Goal: Check status: Check status

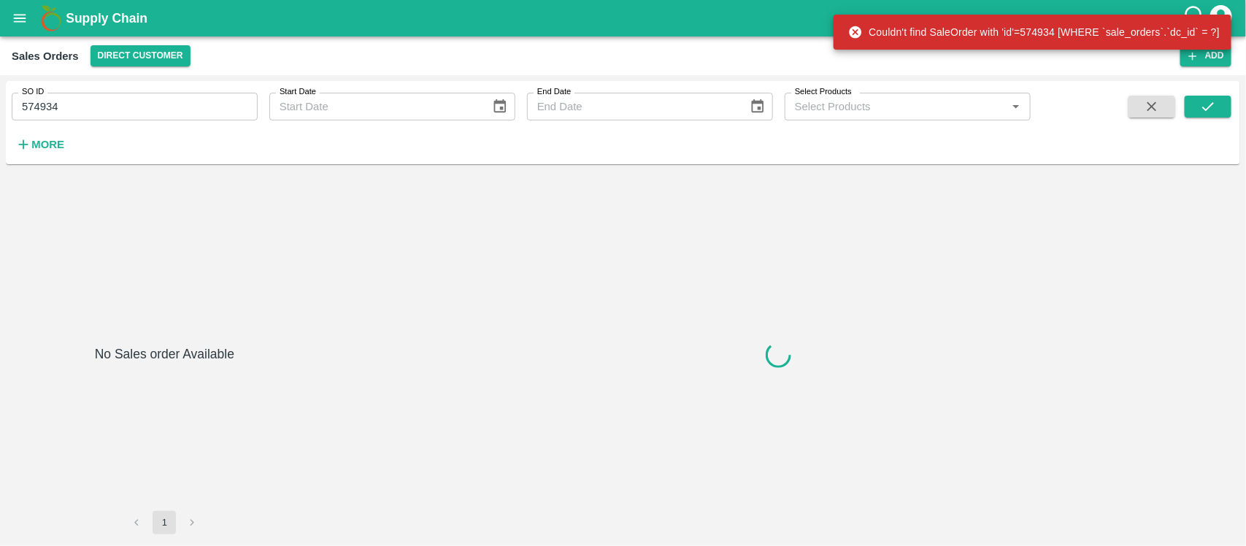
click at [117, 99] on input "574934" at bounding box center [135, 107] width 246 height 28
click at [103, 122] on div "SO ID 574934 SO ID Start Date Start Date End Date End Date Select Products Sele…" at bounding box center [515, 119] width 1031 height 76
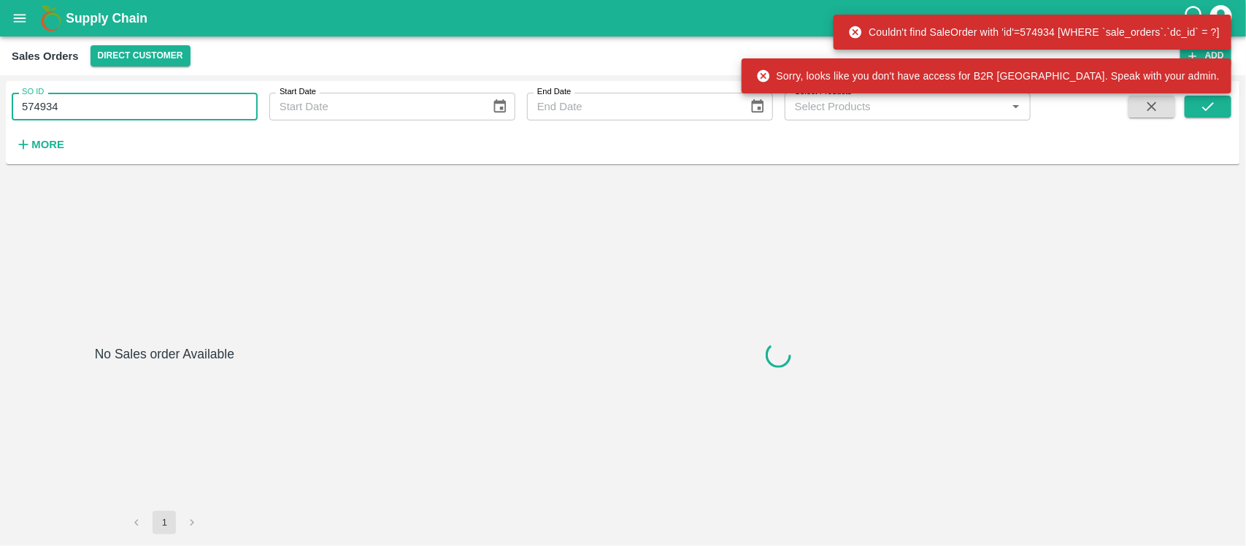
click at [103, 115] on input "574934" at bounding box center [135, 107] width 246 height 28
paste input "text"
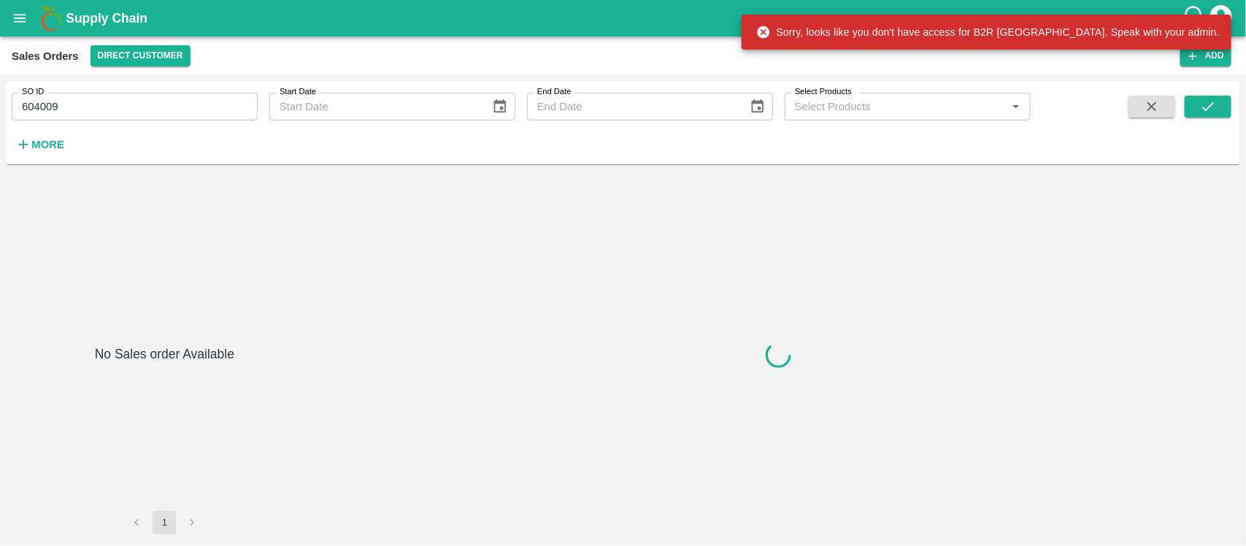
click at [1213, 120] on span at bounding box center [1208, 126] width 47 height 60
click at [1212, 114] on icon "submit" at bounding box center [1208, 107] width 16 height 16
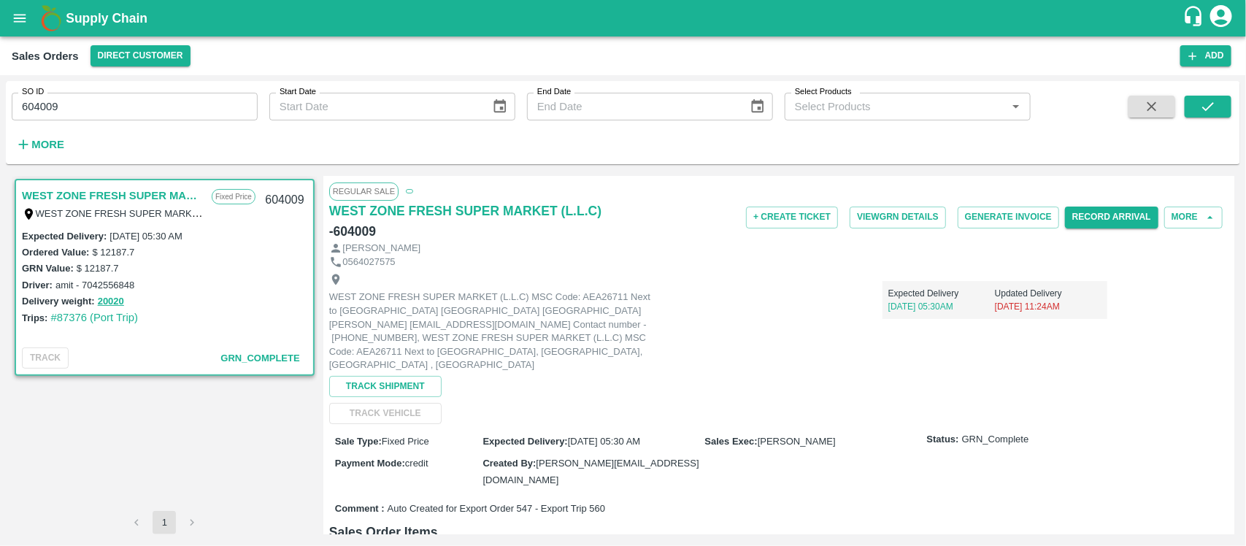
click at [62, 108] on input "604009" at bounding box center [135, 107] width 246 height 28
paste input "text"
type input "605237"
click at [1214, 96] on button "submit" at bounding box center [1208, 107] width 47 height 22
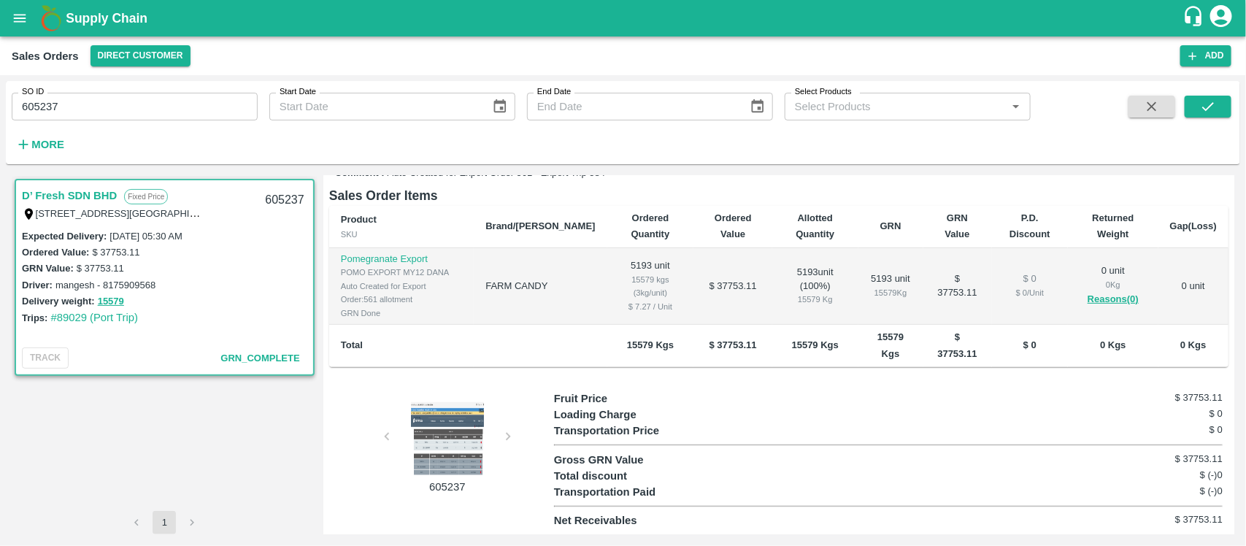
scroll to position [274, 0]
click at [619, 294] on div "15579 kgs (3kg/unit)" at bounding box center [651, 286] width 64 height 27
click at [66, 99] on input "605237" at bounding box center [135, 107] width 246 height 28
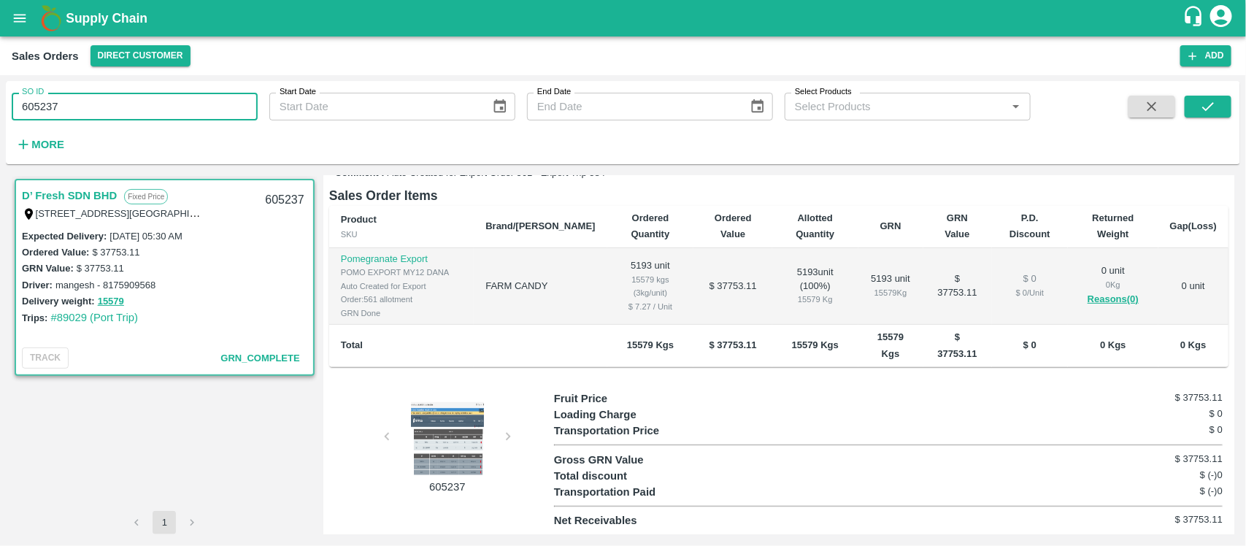
paste input "text"
click at [1201, 104] on icon "submit" at bounding box center [1208, 107] width 16 height 16
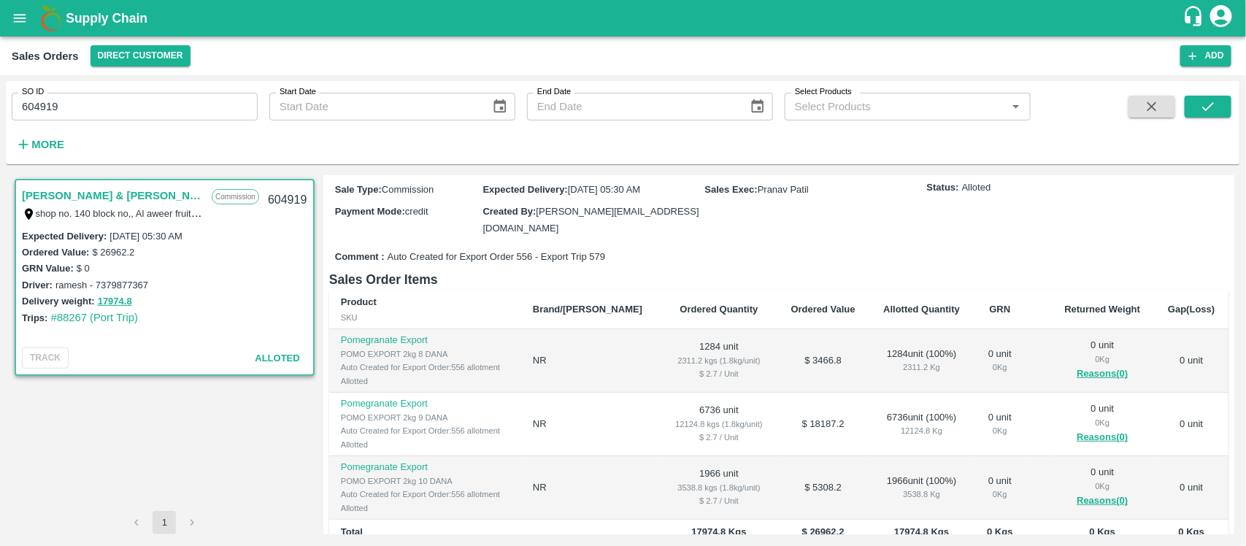
scroll to position [224, 0]
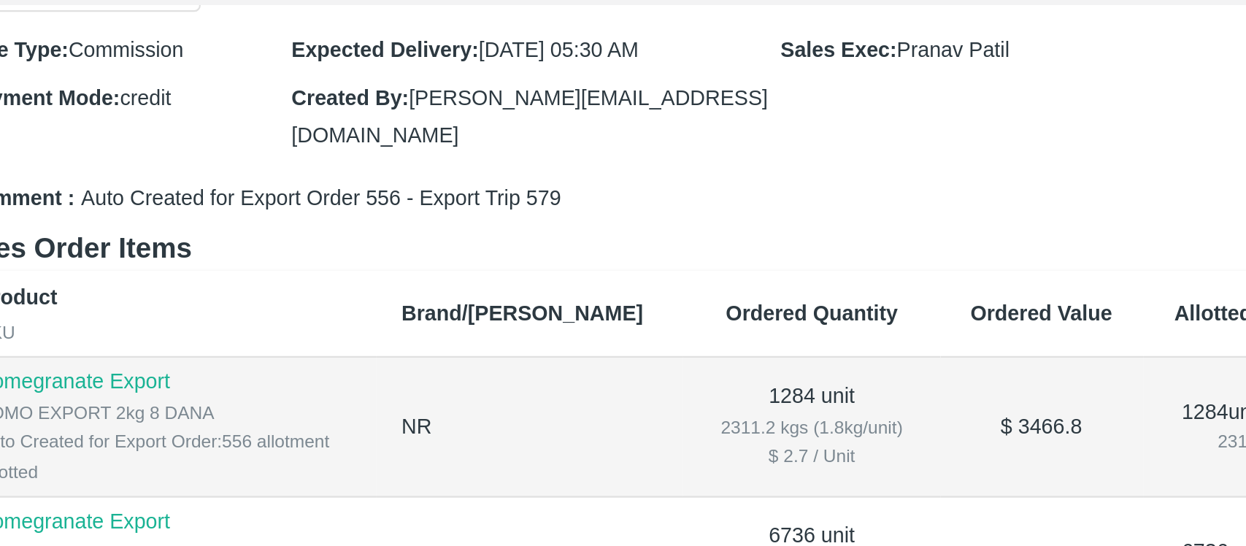
click at [699, 361] on div "2311.2 kgs (1.8kg/unit)" at bounding box center [719, 367] width 93 height 13
click at [694, 361] on div "2311.2 kgs (1.8kg/unit)" at bounding box center [719, 367] width 93 height 13
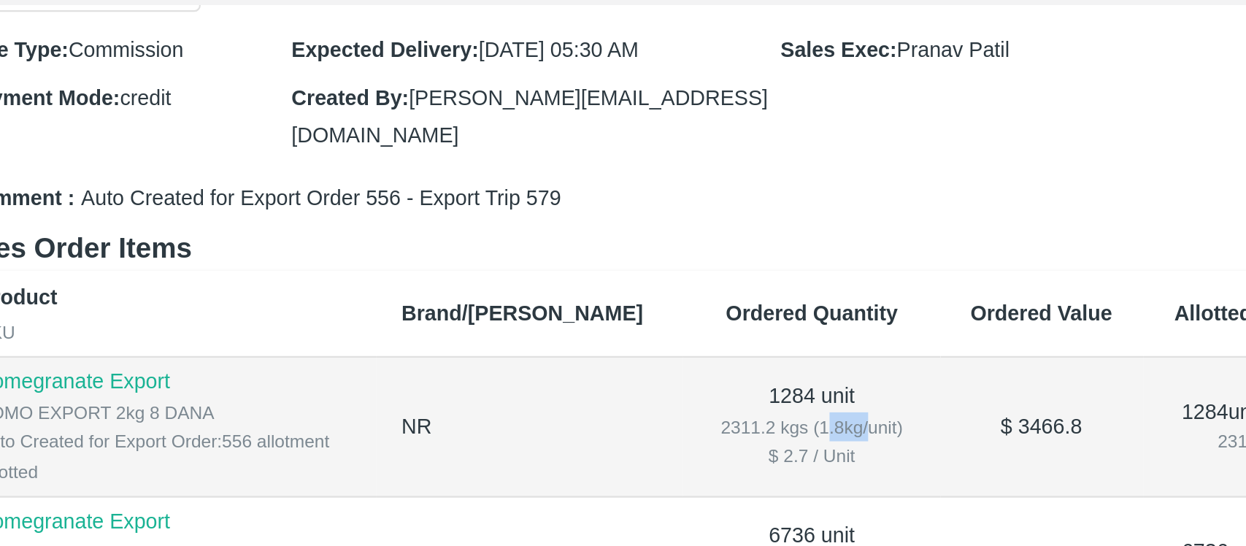
click at [694, 361] on div "2311.2 kgs (1.8kg/unit)" at bounding box center [719, 367] width 93 height 13
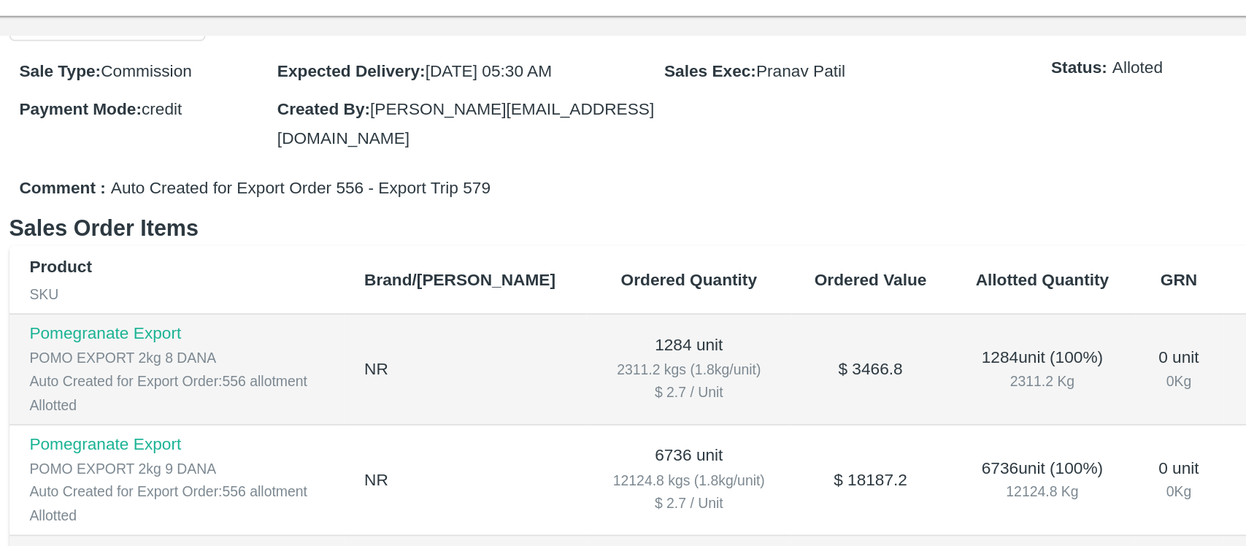
click at [697, 361] on div "2311.2 kgs (1.8kg/unit)" at bounding box center [719, 367] width 93 height 13
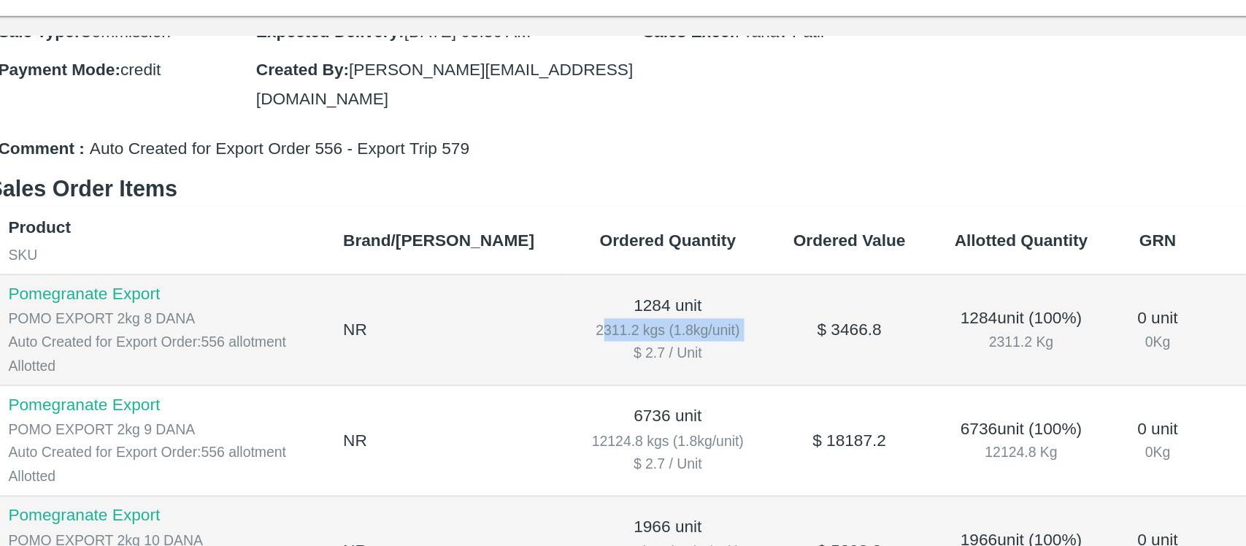
scroll to position [246, 0]
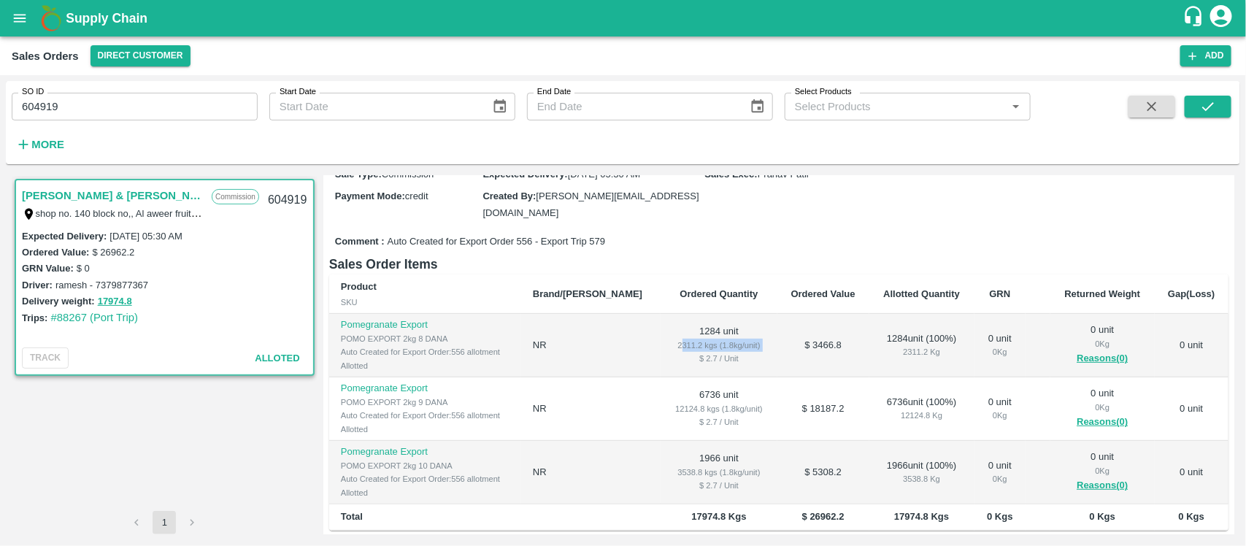
click at [661, 345] on td "1284 unit 2311.2 kgs (1.8kg/unit) $ 2.7 / Unit" at bounding box center [719, 346] width 116 height 64
click at [147, 123] on div "SO ID 604919 SO ID Start Date Start Date End Date End Date Select Products Sele…" at bounding box center [515, 119] width 1031 height 76
click at [141, 112] on input "604919" at bounding box center [135, 107] width 246 height 28
paste input "text"
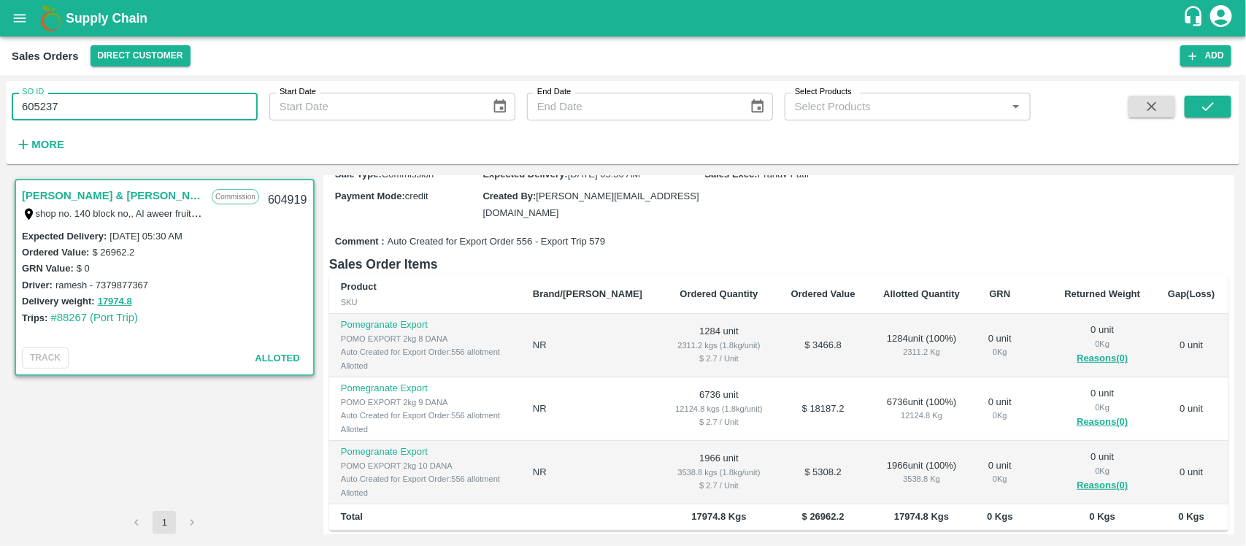
drag, startPoint x: 1200, startPoint y: 108, endPoint x: 1229, endPoint y: 135, distance: 39.8
click at [1207, 115] on button "submit" at bounding box center [1208, 107] width 47 height 22
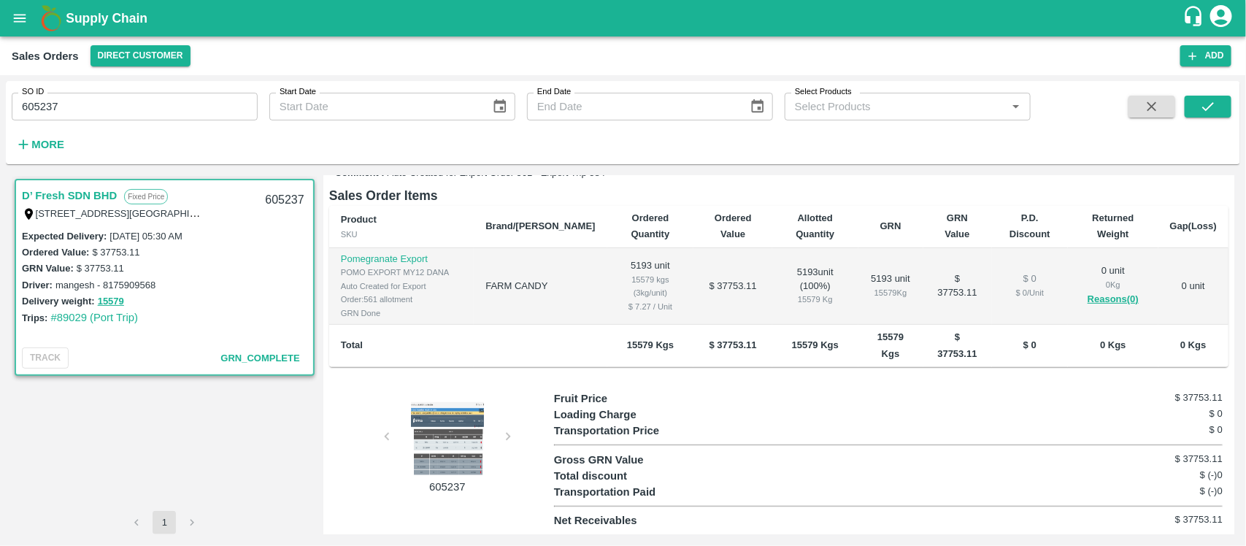
scroll to position [274, 0]
click at [121, 100] on input "605237" at bounding box center [135, 107] width 246 height 28
type input "5"
click at [1219, 110] on button "submit" at bounding box center [1208, 107] width 47 height 22
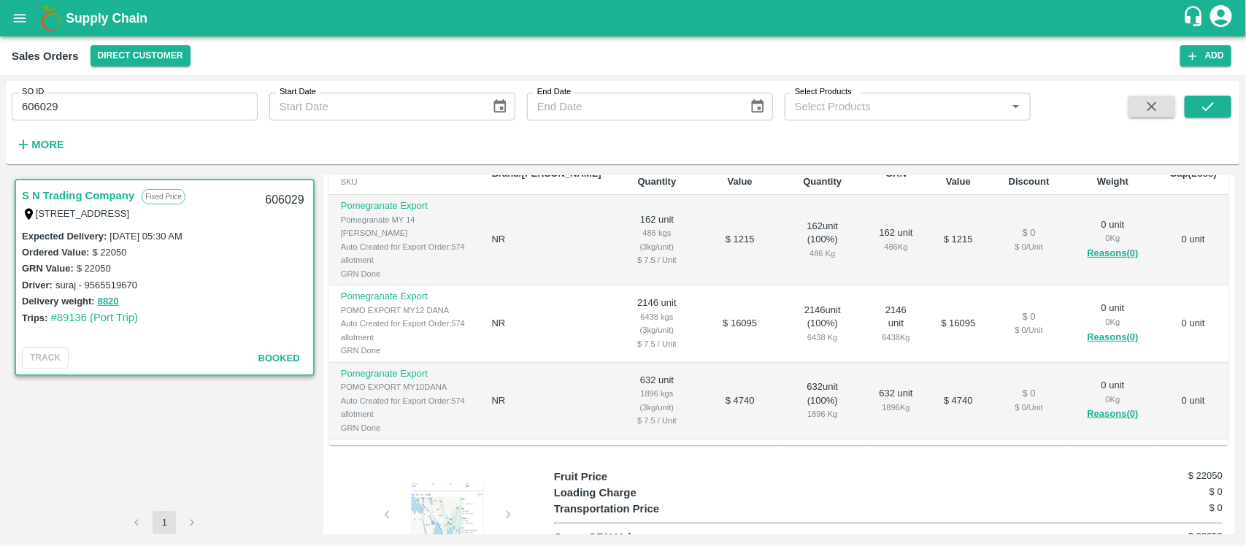
click at [77, 115] on input "606029" at bounding box center [135, 107] width 246 height 28
paste input "text"
click at [1223, 112] on button "submit" at bounding box center [1208, 107] width 47 height 22
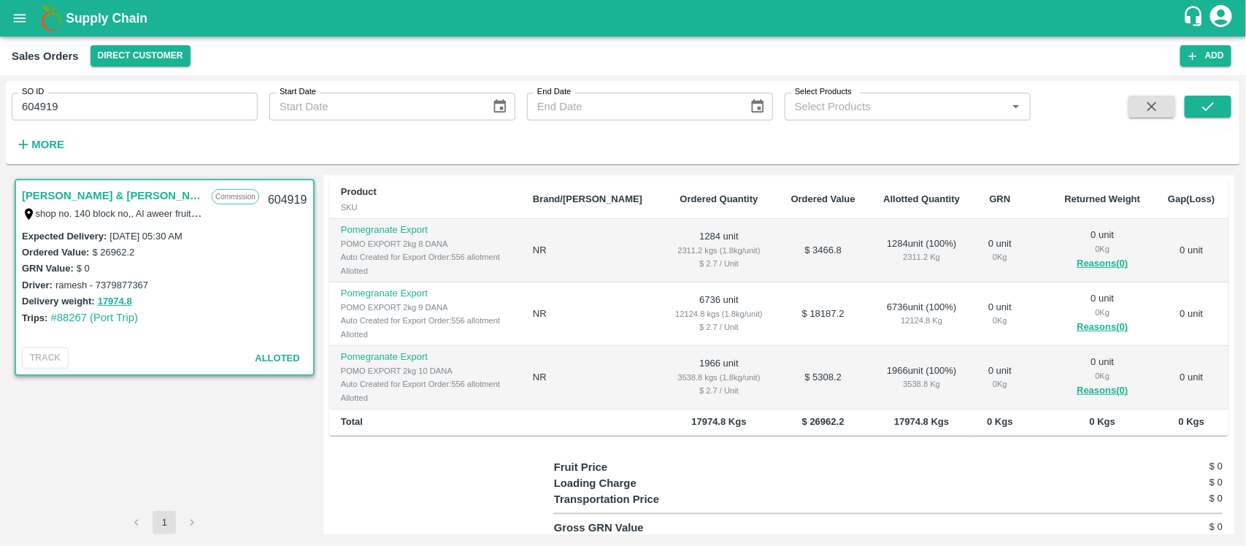
scroll to position [365, 0]
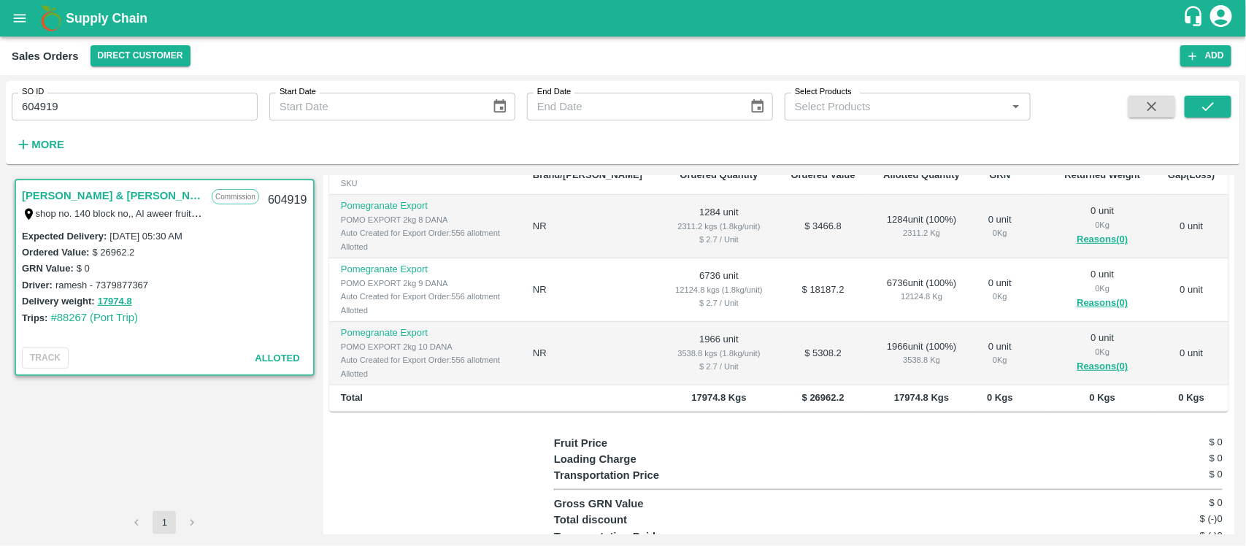
click at [186, 106] on input "604919" at bounding box center [135, 107] width 246 height 28
paste input "text"
click at [1211, 118] on button "submit" at bounding box center [1208, 107] width 47 height 22
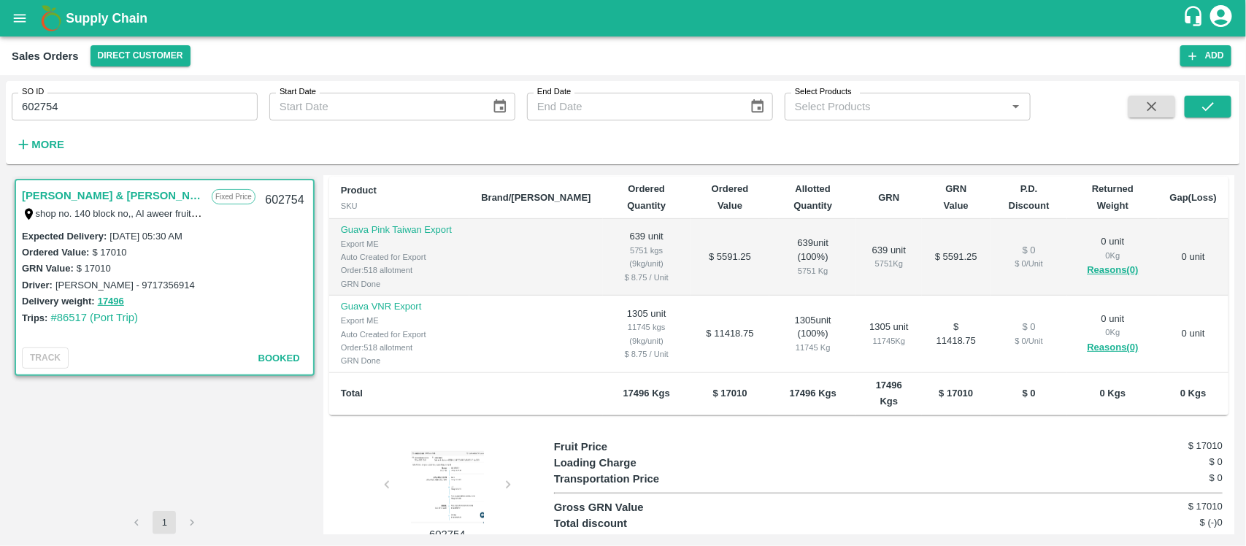
scroll to position [345, 0]
click at [97, 93] on input "602754" at bounding box center [135, 107] width 246 height 28
paste input "text"
click at [1212, 101] on icon "submit" at bounding box center [1208, 107] width 16 height 16
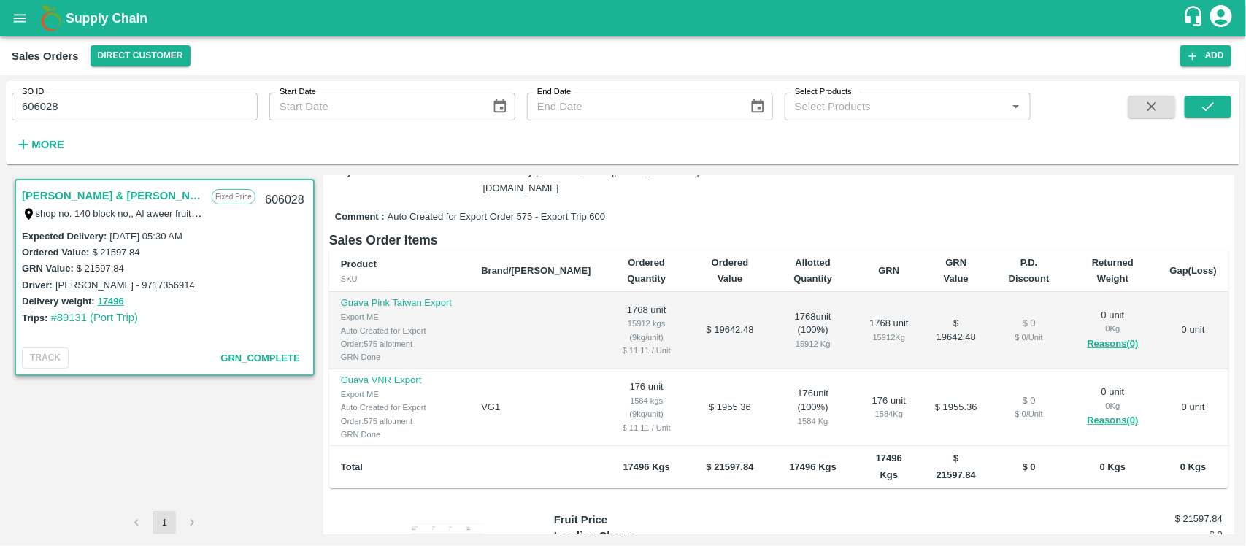
scroll to position [274, 0]
drag, startPoint x: 235, startPoint y: 122, endPoint x: 243, endPoint y: 110, distance: 14.2
click at [243, 110] on div "SO ID 606028 SO ID Start Date Start Date End Date End Date Select Products Sele…" at bounding box center [515, 119] width 1031 height 76
click at [243, 110] on input "606028" at bounding box center [135, 107] width 246 height 28
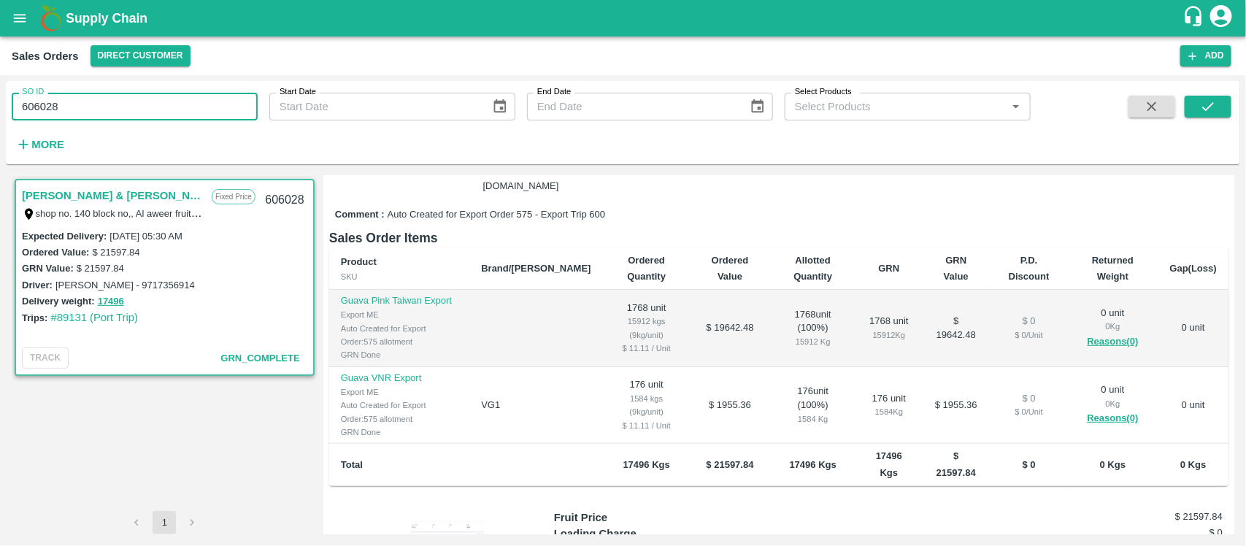
paste input "text"
type input "604013"
click at [1202, 96] on button "submit" at bounding box center [1208, 107] width 47 height 22
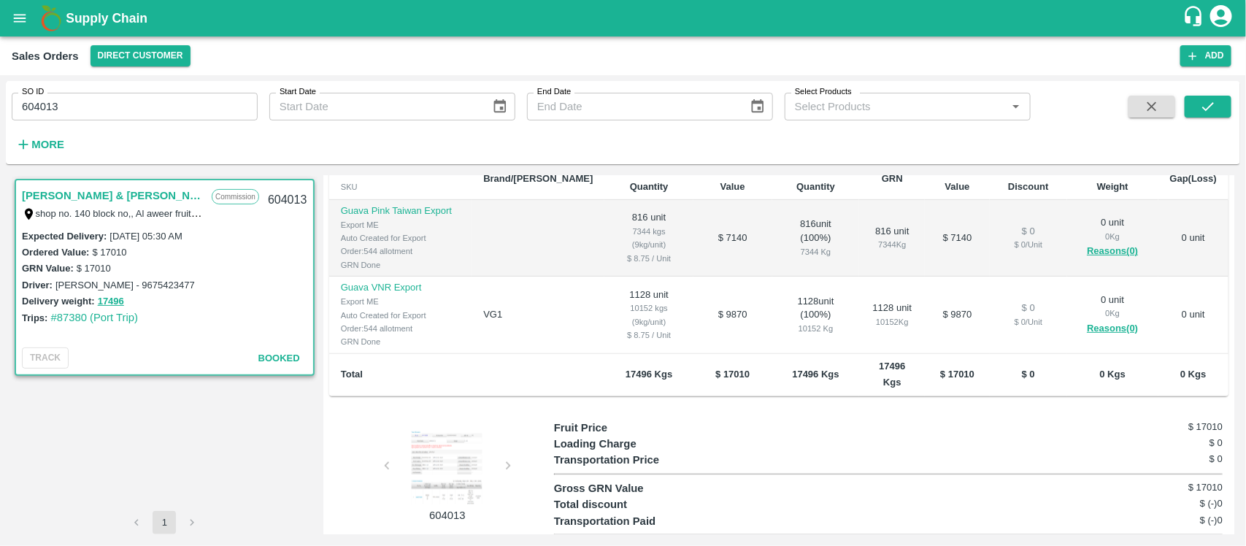
scroll to position [365, 0]
